Goal: Communication & Community: Answer question/provide support

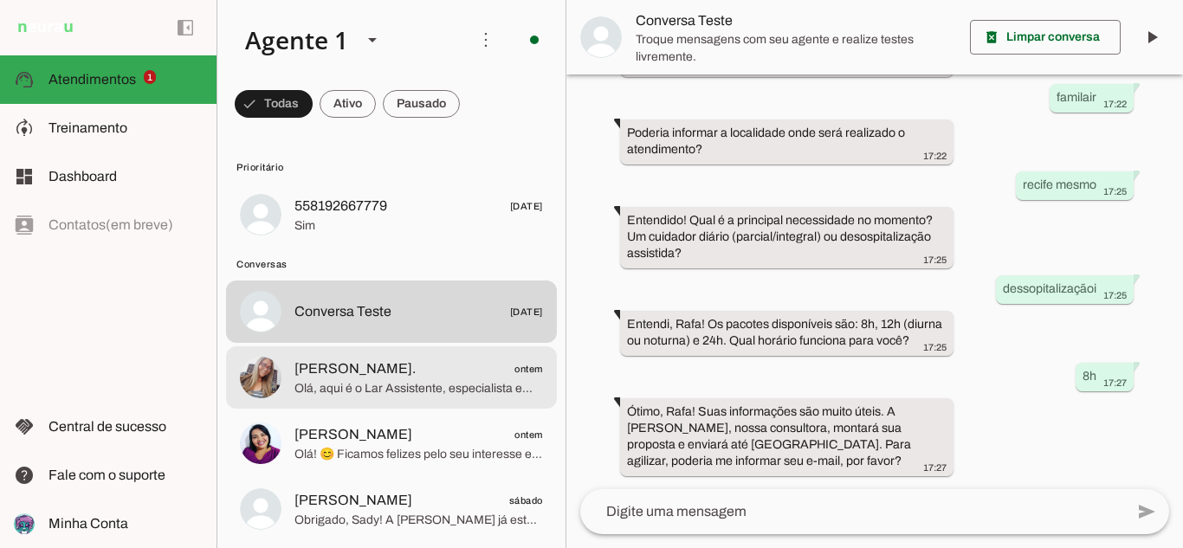
click at [439, 381] on span "Olá, aqui é o Lar Assistente, especialista em cuidados domiciliares da Agência …" at bounding box center [418, 388] width 249 height 17
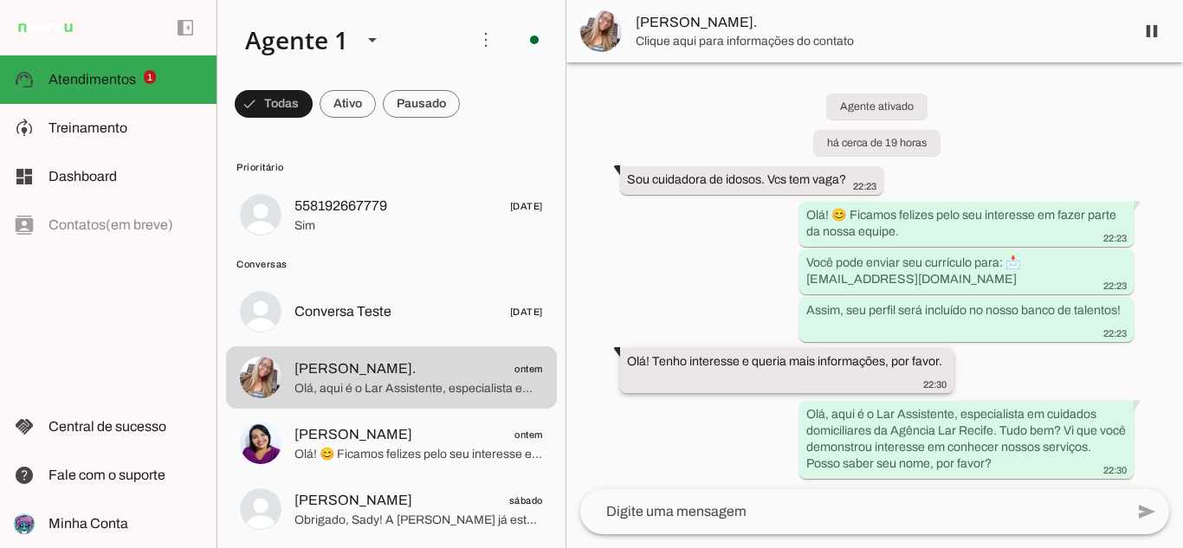
scroll to position [10, 0]
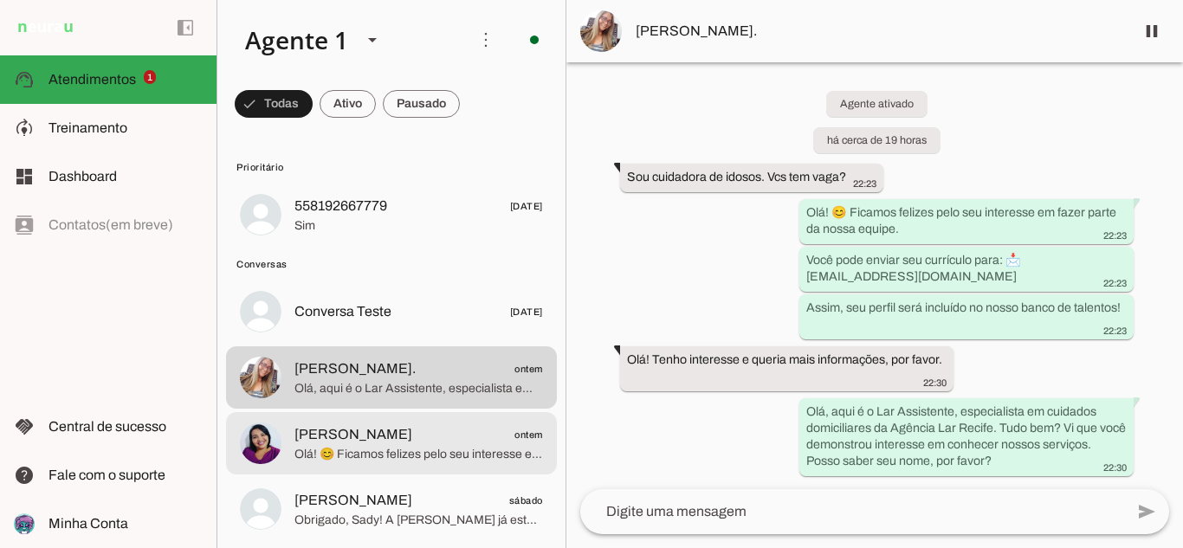
click at [359, 442] on span "[PERSON_NAME]" at bounding box center [353, 434] width 118 height 21
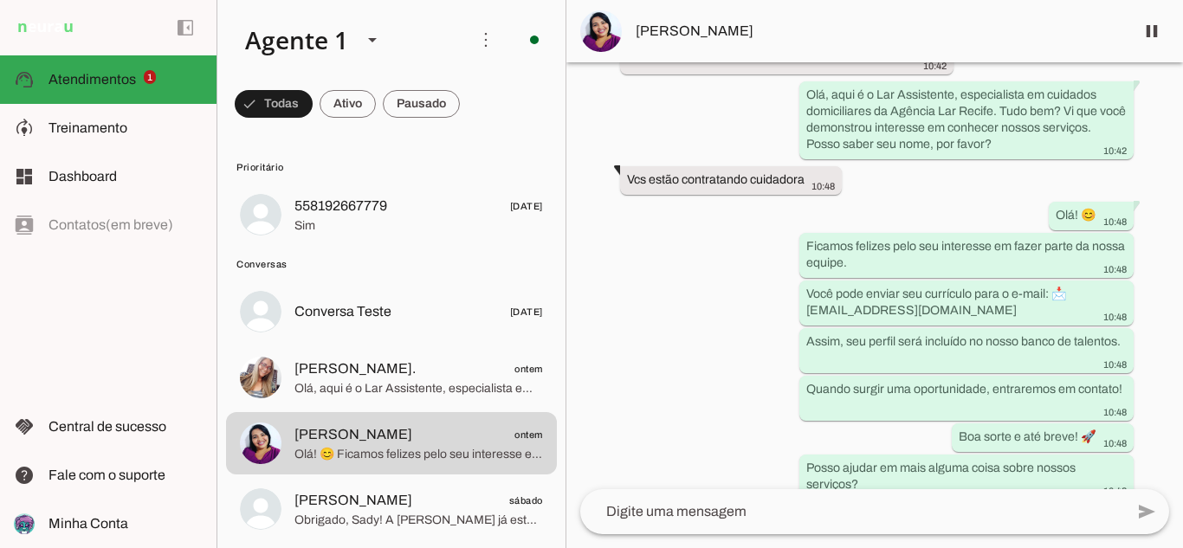
scroll to position [167, 0]
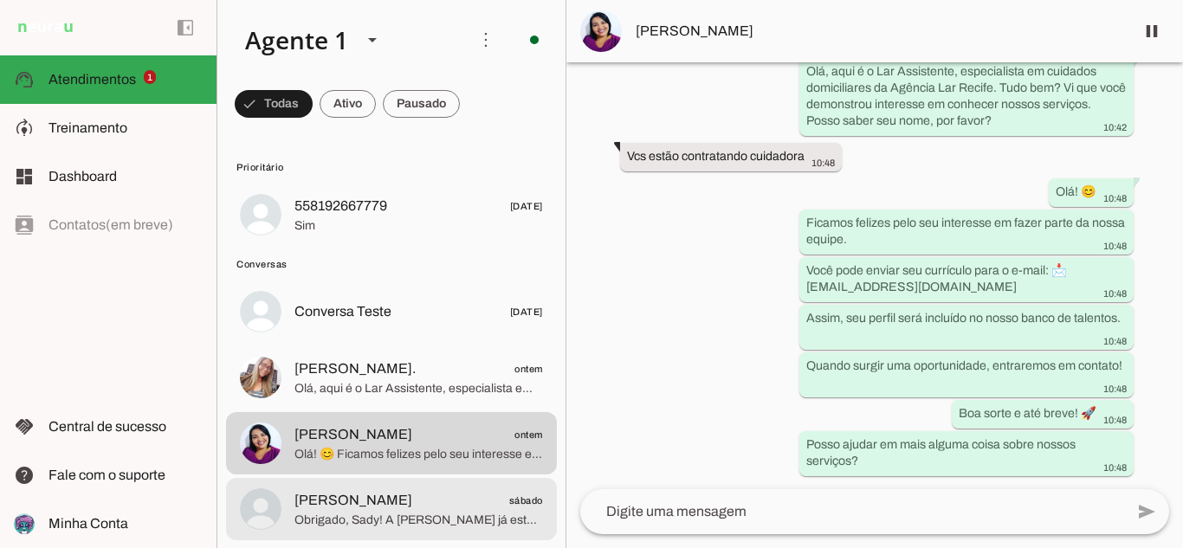
drag, startPoint x: 422, startPoint y: 495, endPoint x: 460, endPoint y: 441, distance: 66.6
click at [422, 496] on span "[PERSON_NAME] sábado" at bounding box center [418, 501] width 249 height 22
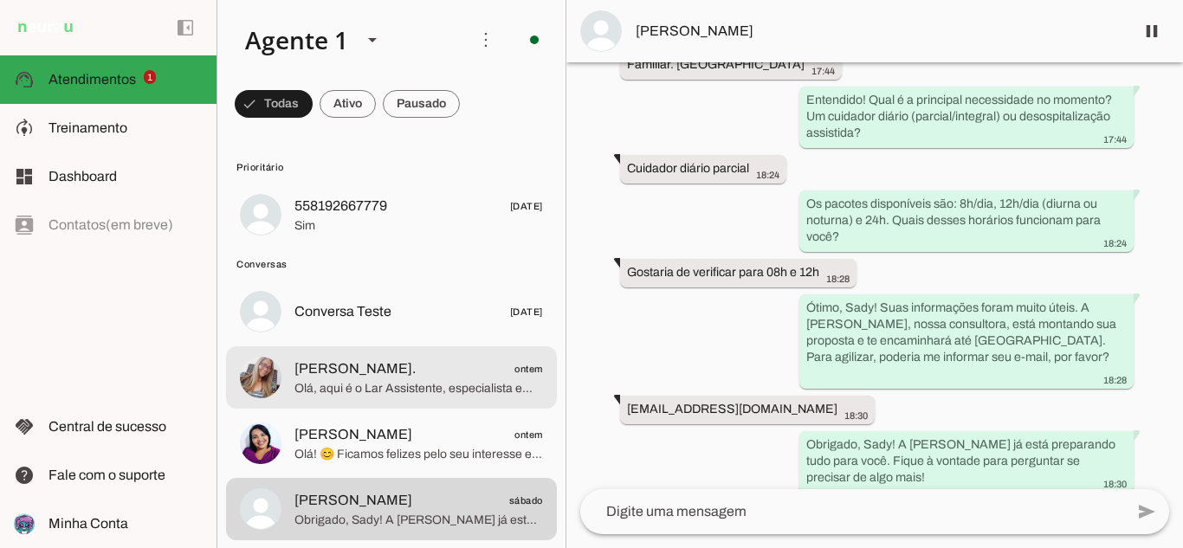
click at [424, 391] on span "Olá, aqui é o Lar Assistente, especialista em cuidados domiciliares da Agência …" at bounding box center [418, 388] width 249 height 17
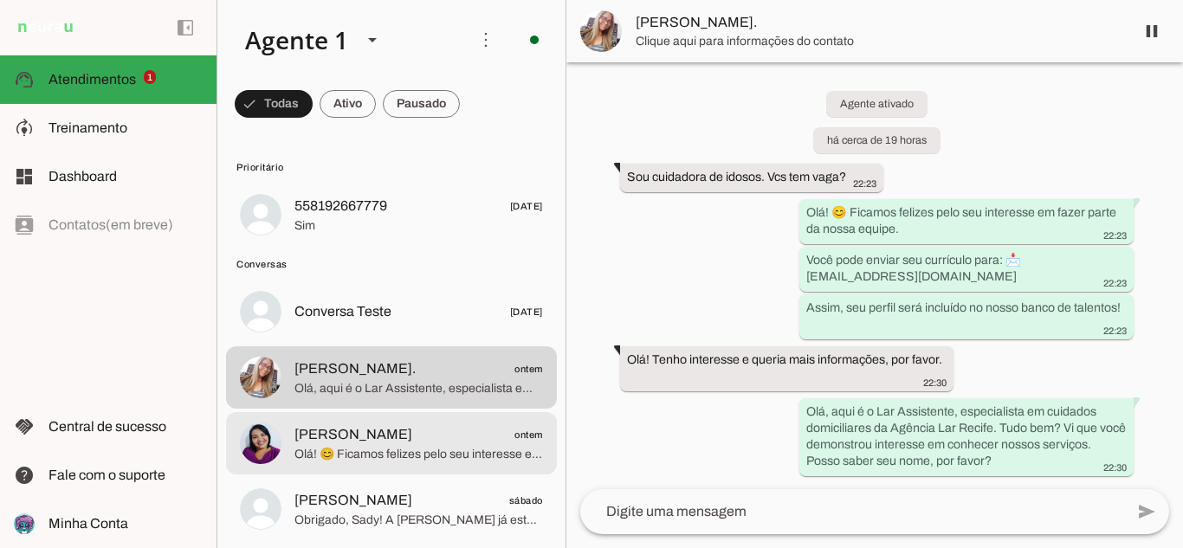
click at [430, 446] on span "Olá! 😊 Ficamos felizes pelo seu interesse em fazer parte da nossa equipe. Você …" at bounding box center [418, 454] width 249 height 17
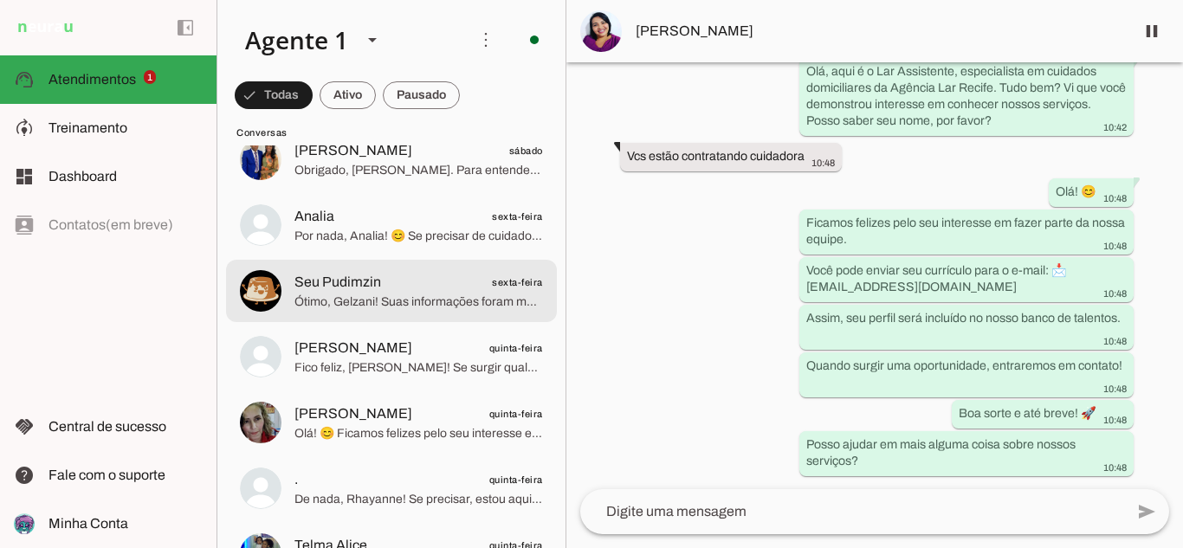
scroll to position [433, 0]
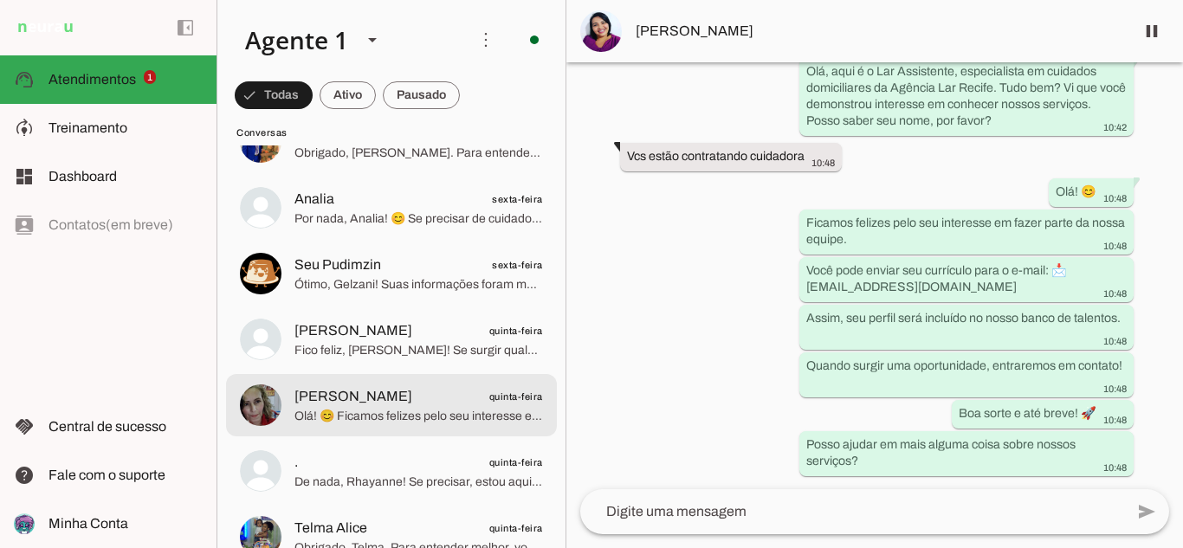
drag, startPoint x: 406, startPoint y: 410, endPoint x: 661, endPoint y: 456, distance: 258.7
click at [661, 456] on div "Agente ativado há 1 dia Olá! Tenho interesse e queria mais informações, por fav…" at bounding box center [874, 275] width 617 height 427
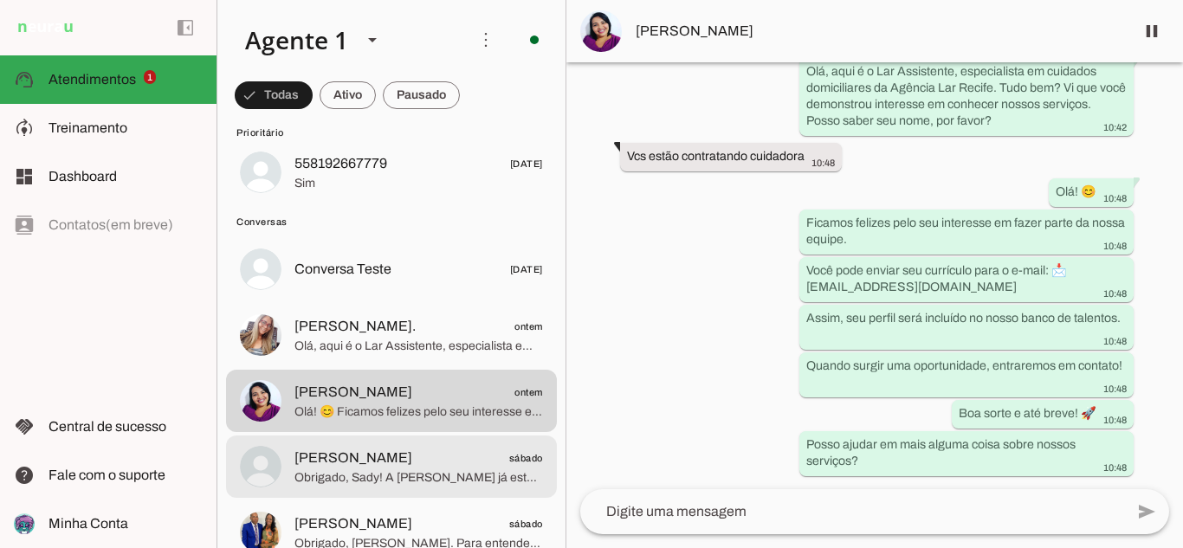
scroll to position [0, 0]
